Goal: Task Accomplishment & Management: Manage account settings

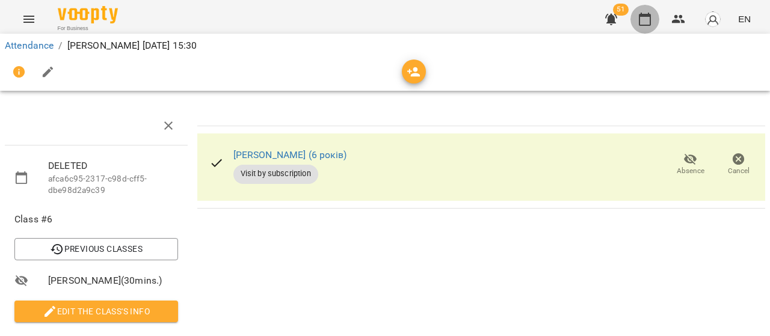
click at [646, 16] on icon "button" at bounding box center [645, 19] width 12 height 13
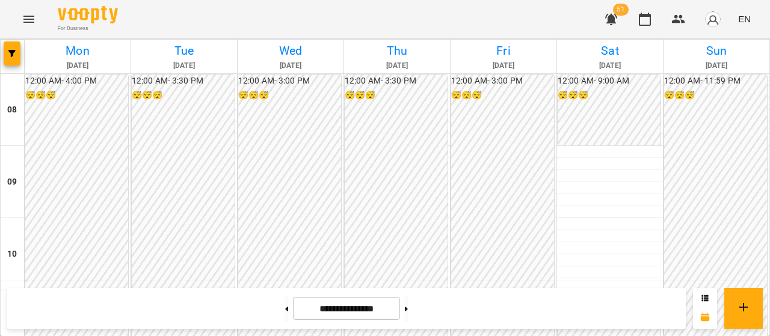
scroll to position [496, 0]
click at [615, 16] on icon "button" at bounding box center [611, 19] width 14 height 14
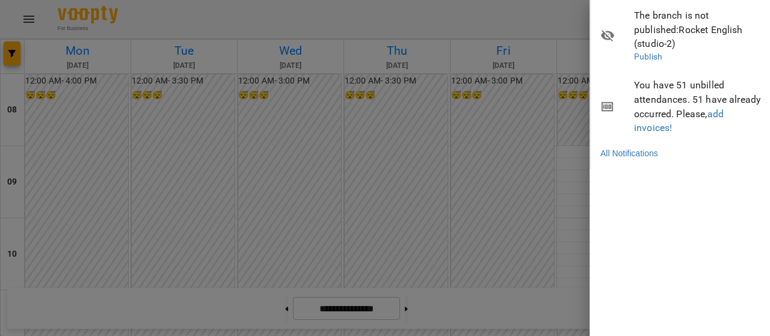
click at [532, 20] on div at bounding box center [385, 168] width 770 height 336
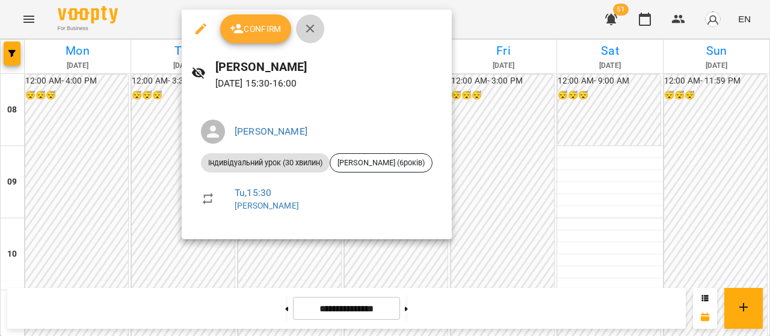
click at [314, 32] on icon "button" at bounding box center [310, 29] width 14 height 14
